Goal: Navigation & Orientation: Find specific page/section

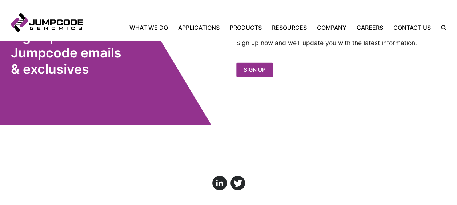
scroll to position [781, 0]
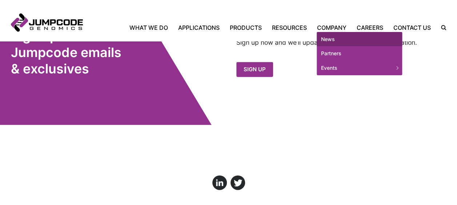
click at [332, 39] on link "News" at bounding box center [358, 39] width 85 height 15
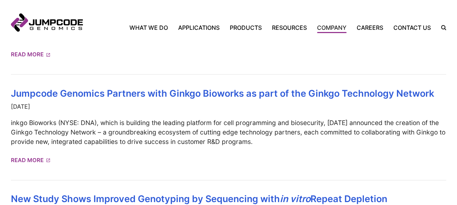
scroll to position [373, 0]
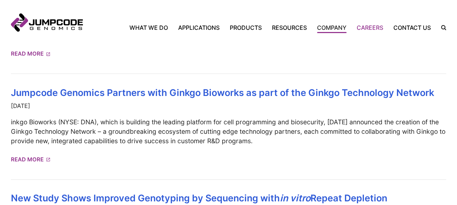
click at [381, 26] on link "Careers" at bounding box center [369, 27] width 37 height 9
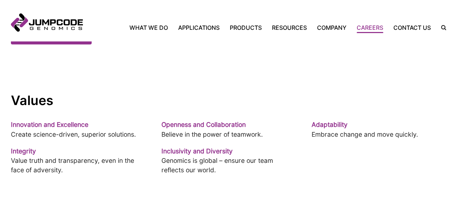
scroll to position [433, 0]
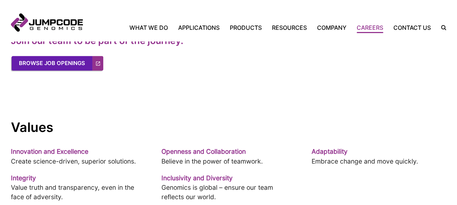
click at [54, 56] on link "Browse Job Openings" at bounding box center [58, 63] width 92 height 15
